Goal: Task Accomplishment & Management: Use online tool/utility

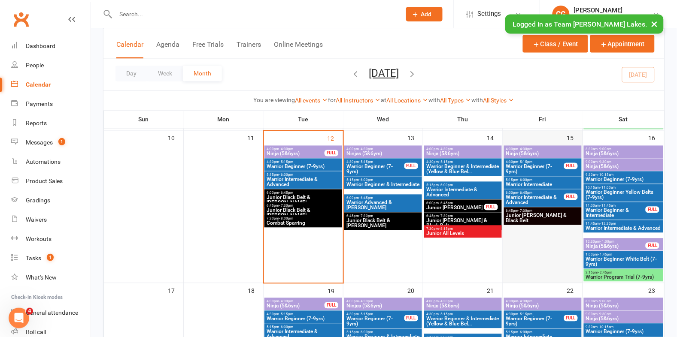
scroll to position [369, 0]
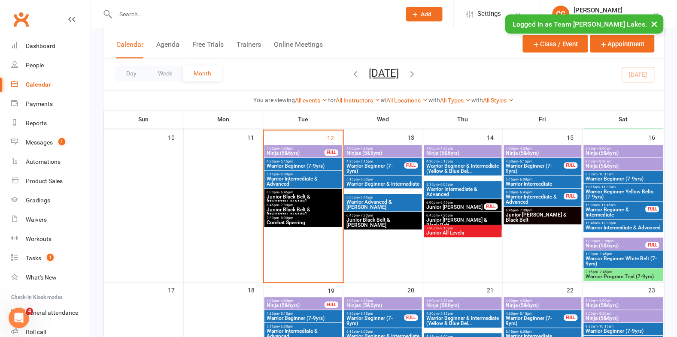
click at [604, 257] on span "Warrior Beginner White Belt (7-9yrs)" at bounding box center [623, 262] width 76 height 10
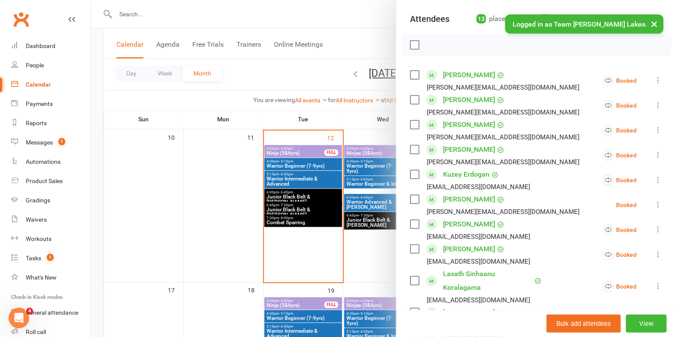
scroll to position [0, 0]
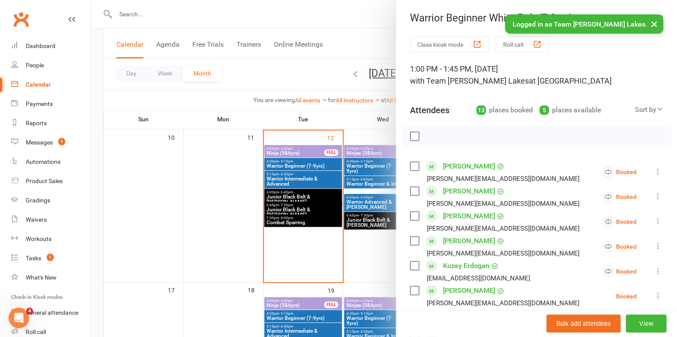
click at [525, 48] on button "Roll call" at bounding box center [522, 44] width 53 height 16
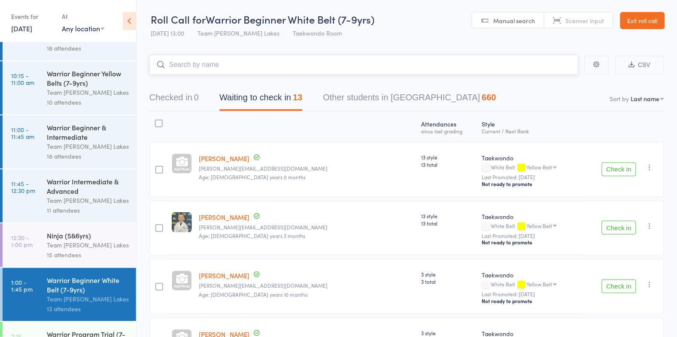
scroll to position [125, 0]
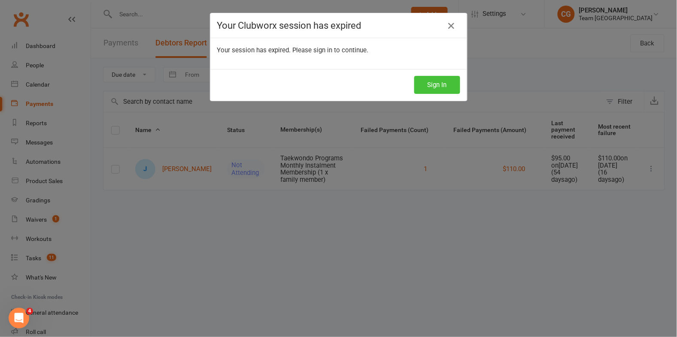
click at [435, 92] on button "Sign In" at bounding box center [437, 85] width 46 height 18
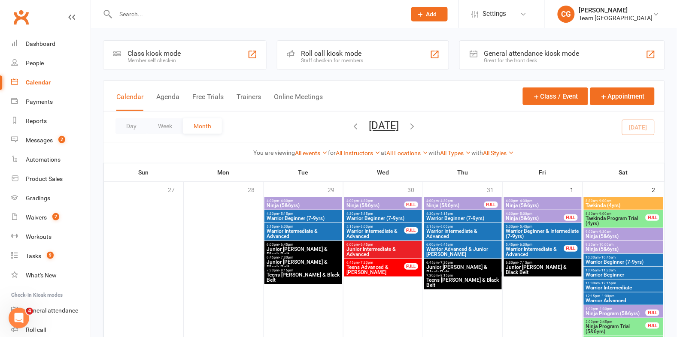
click at [329, 56] on div "Roll call kiosk mode" at bounding box center [332, 53] width 62 height 8
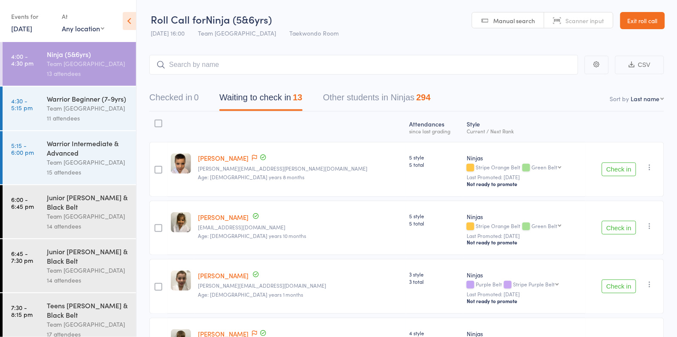
click at [17, 27] on link "12 Aug, 2025" at bounding box center [21, 28] width 21 height 9
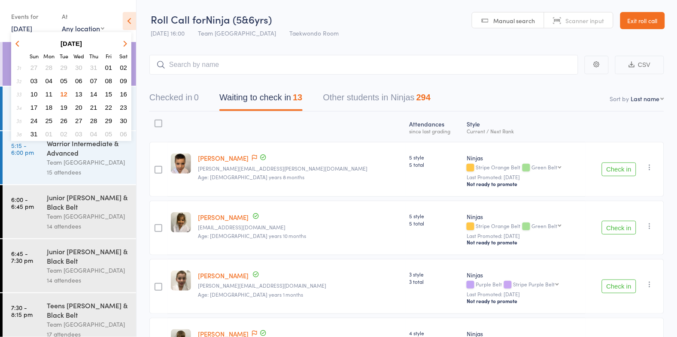
click at [123, 117] on span "30" at bounding box center [123, 120] width 7 height 7
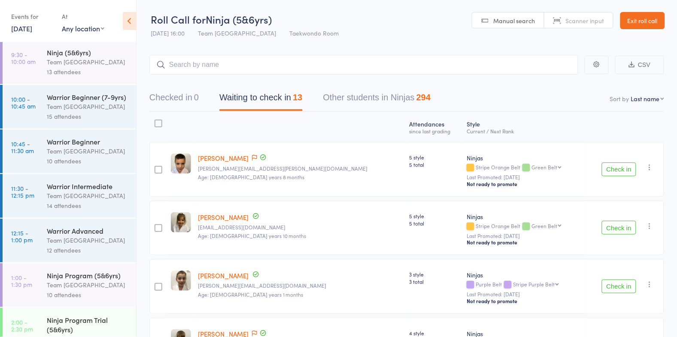
scroll to position [170, 0]
